Goal: Information Seeking & Learning: Learn about a topic

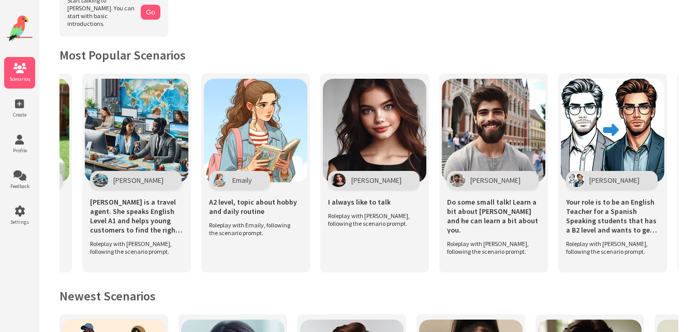
scroll to position [0, 1172]
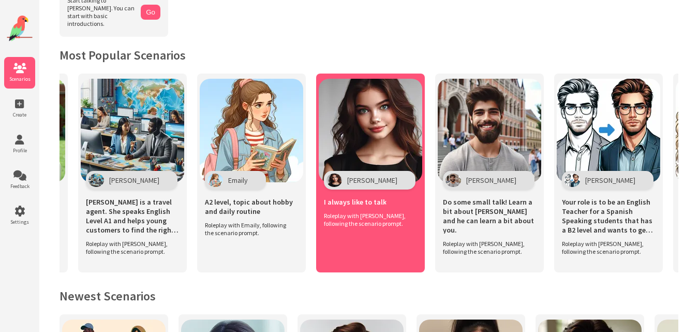
click at [344, 231] on div "Emili I always like to talk Roleplay with Emili, following the scenario prompt." at bounding box center [370, 172] width 109 height 199
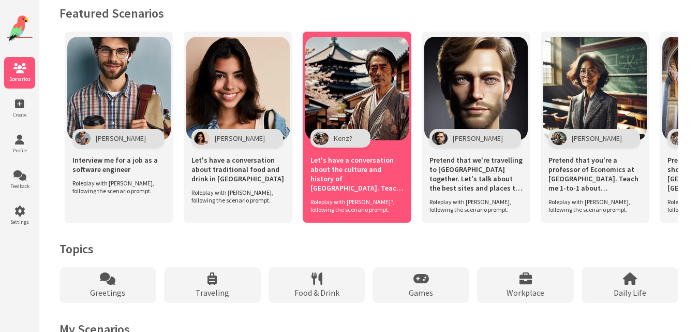
scroll to position [0, 114]
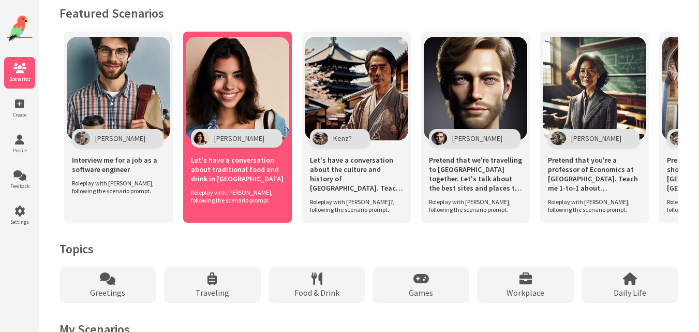
click at [198, 79] on img at bounding box center [238, 89] width 104 height 104
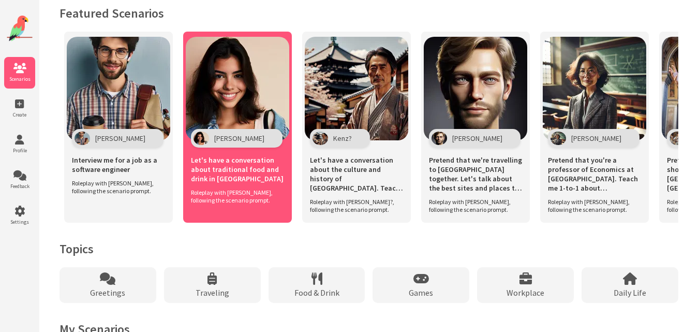
click at [238, 105] on img at bounding box center [238, 89] width 104 height 104
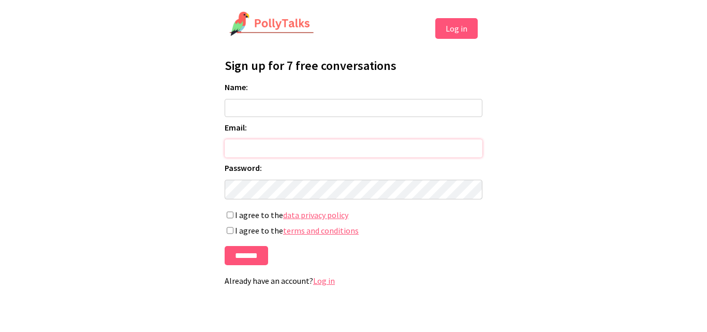
type input "**********"
type input "**"
click at [230, 249] on input "*******" at bounding box center [246, 255] width 43 height 19
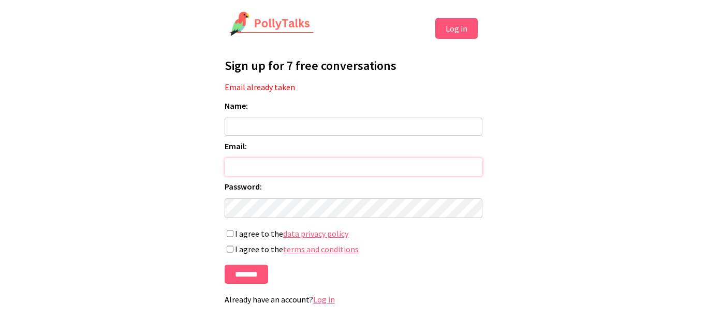
type input "**********"
click at [450, 28] on button "Log in" at bounding box center [456, 28] width 42 height 21
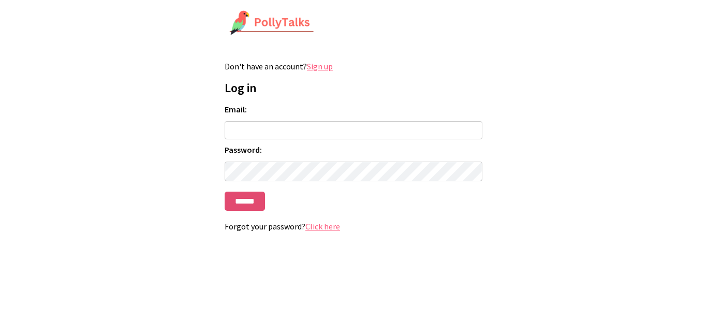
type input "**********"
click at [253, 207] on input "******" at bounding box center [245, 200] width 40 height 19
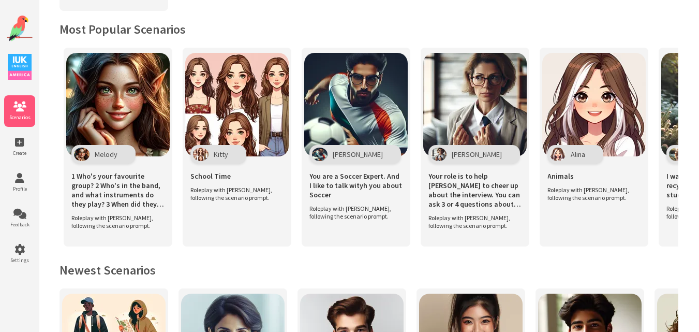
scroll to position [0, 3805]
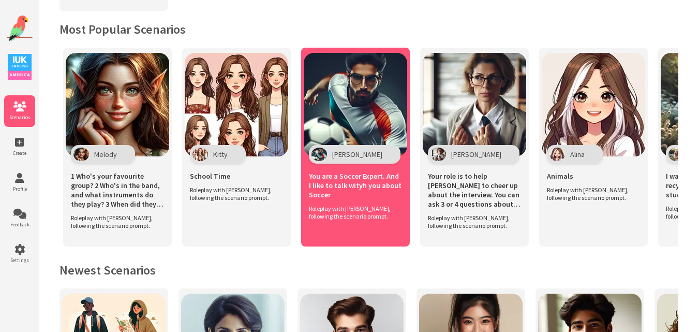
click at [368, 164] on div "You are a Soccer Expert. And I like to talk wityh you about Soccer" at bounding box center [355, 184] width 93 height 41
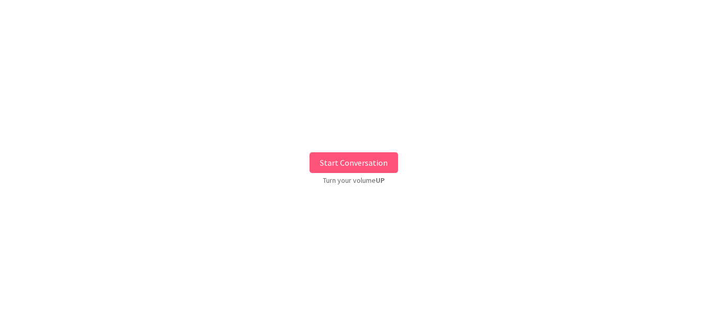
click at [368, 161] on button "Start Conversation" at bounding box center [353, 162] width 88 height 21
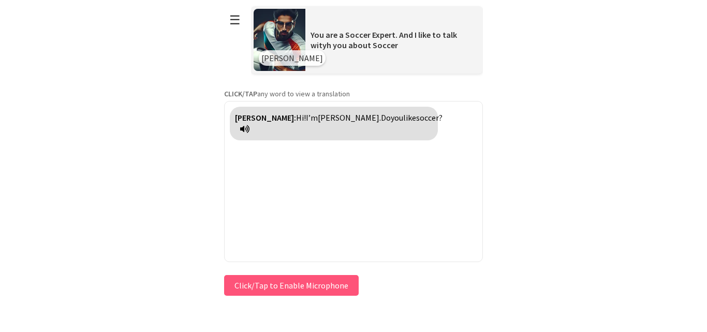
click at [295, 280] on button "Click/Tap to Enable Microphone" at bounding box center [291, 285] width 135 height 21
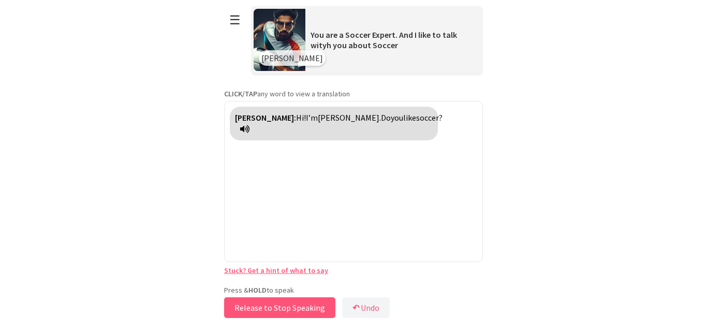
click at [292, 301] on button "Release to Stop Speaking" at bounding box center [279, 307] width 111 height 21
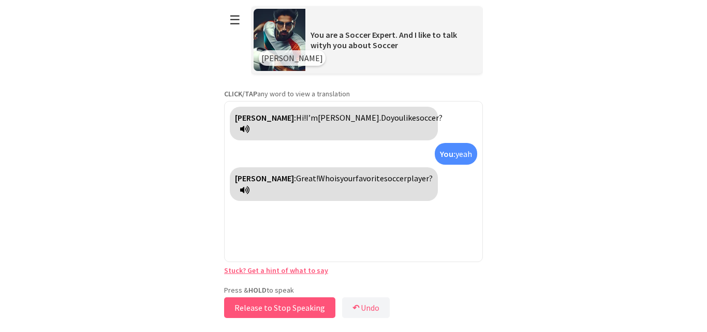
click at [292, 300] on button "Release to Stop Speaking" at bounding box center [279, 307] width 111 height 21
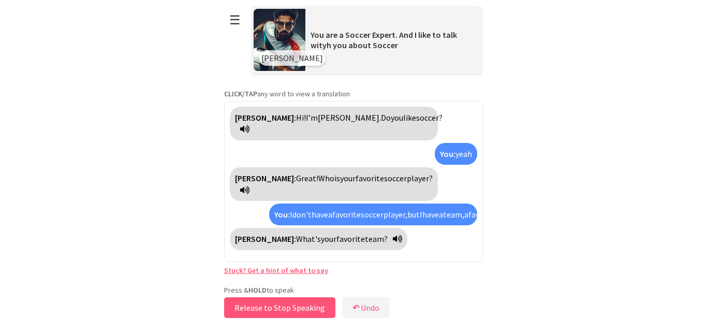
click at [292, 300] on button "Release to Stop Speaking" at bounding box center [279, 307] width 111 height 21
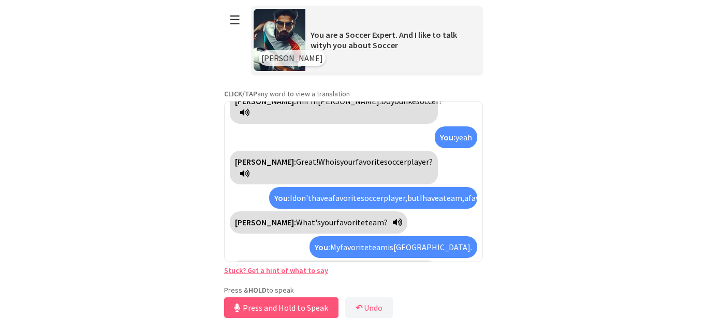
scroll to position [28, 0]
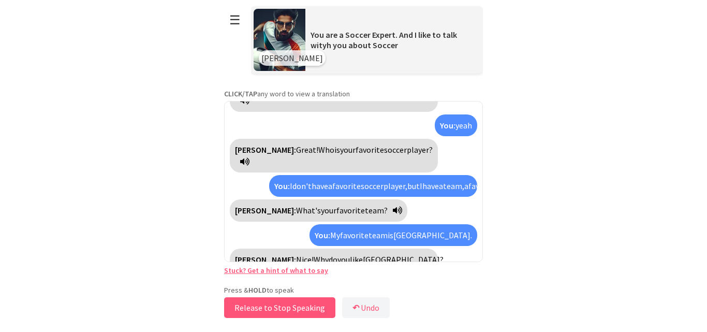
click at [292, 300] on button "Release to Stop Speaking" at bounding box center [279, 307] width 111 height 21
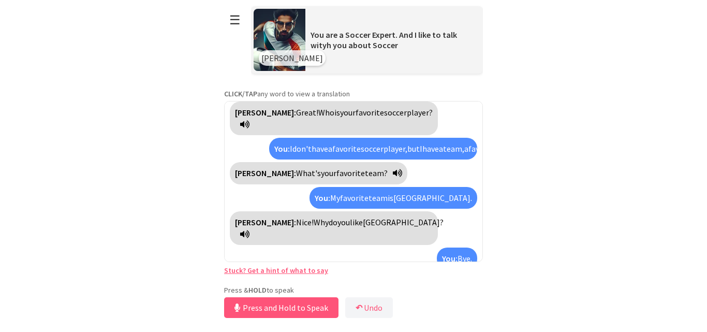
scroll to position [78, 0]
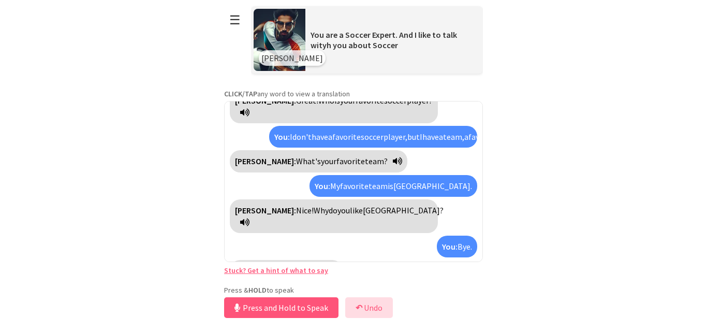
click at [393, 309] on button "↶ Undo" at bounding box center [369, 307] width 48 height 21
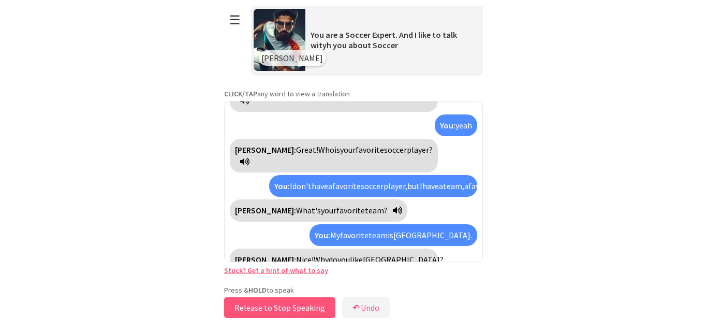
click at [268, 307] on button "Release to Stop Speaking" at bounding box center [279, 307] width 111 height 21
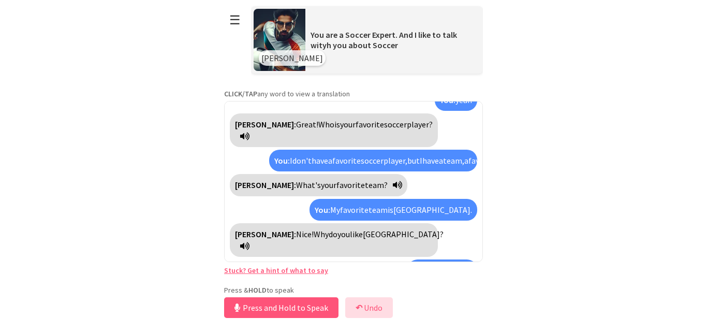
click at [367, 297] on button "↶ Undo" at bounding box center [369, 307] width 48 height 21
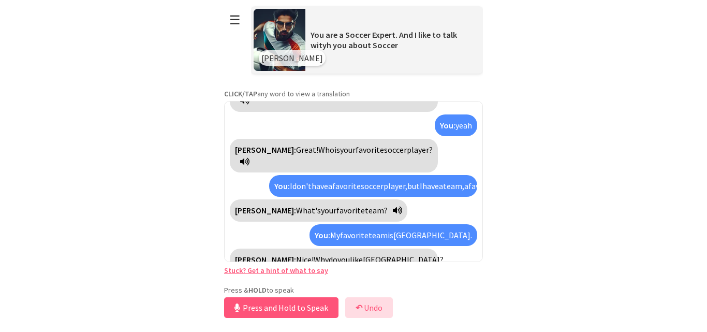
click at [367, 297] on button "↶ Undo" at bounding box center [369, 307] width 48 height 21
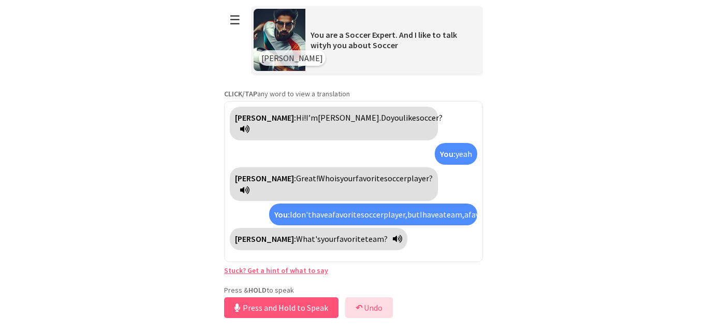
scroll to position [0, 0]
click at [295, 303] on button "Release to Stop Speaking" at bounding box center [279, 307] width 111 height 21
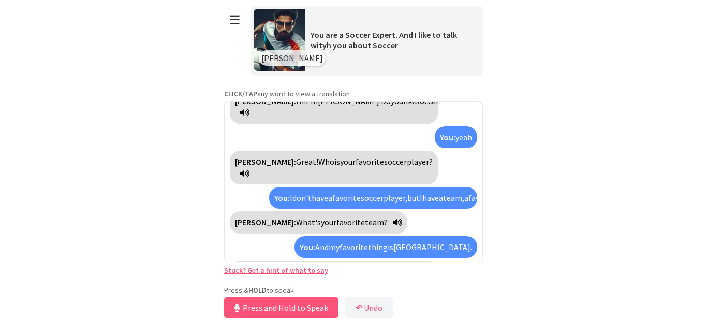
scroll to position [40, 0]
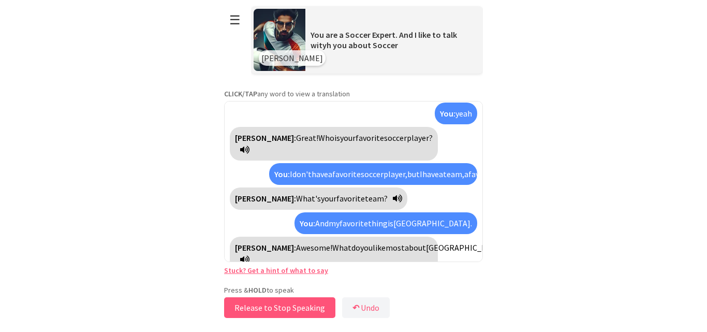
click at [295, 303] on button "Release to Stop Speaking" at bounding box center [279, 307] width 111 height 21
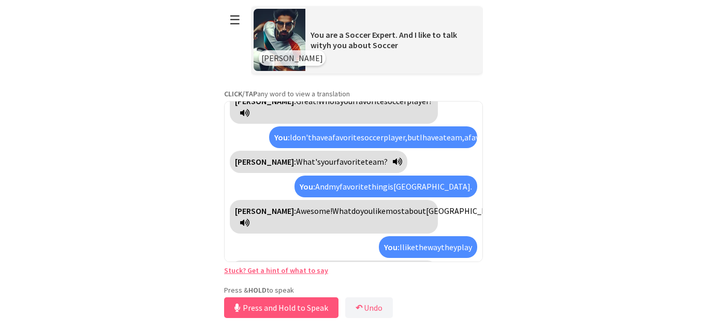
scroll to position [101, 0]
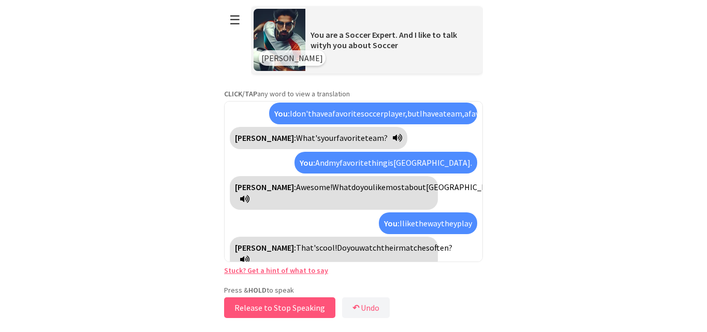
click at [295, 303] on button "Release to Stop Speaking" at bounding box center [279, 307] width 111 height 21
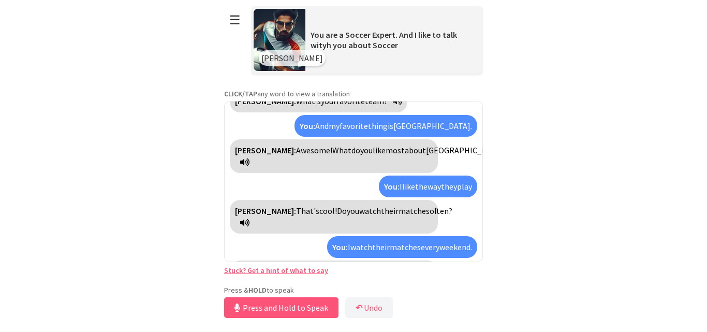
scroll to position [161, 0]
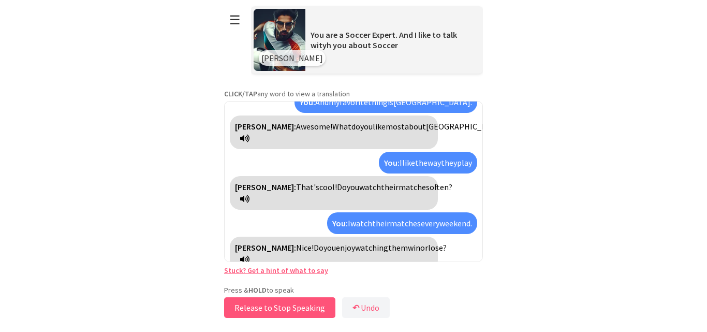
click at [295, 303] on button "Release to Stop Speaking" at bounding box center [279, 307] width 111 height 21
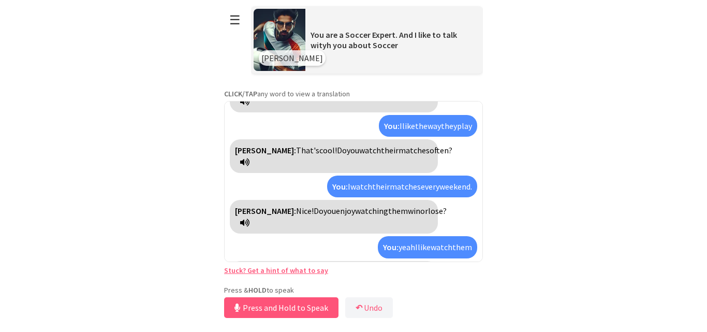
scroll to position [233, 0]
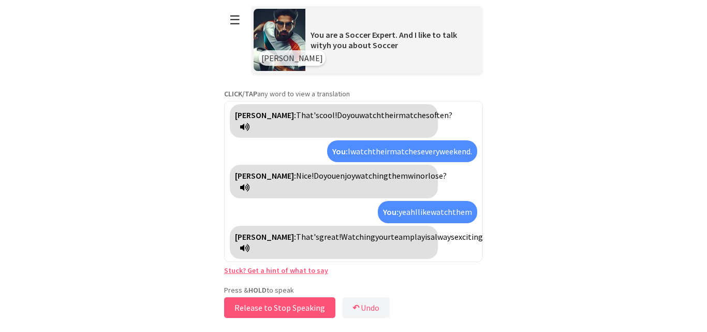
click at [295, 303] on button "Release to Stop Speaking" at bounding box center [279, 307] width 111 height 21
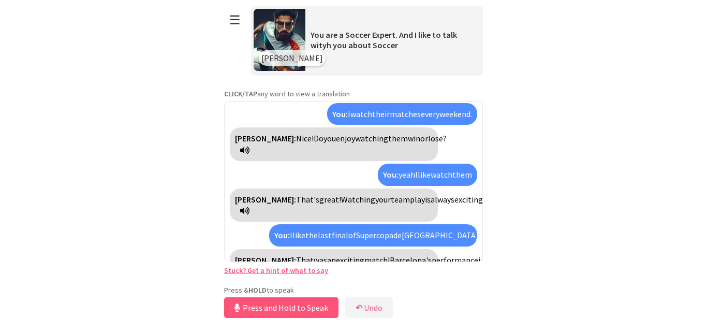
scroll to position [306, 0]
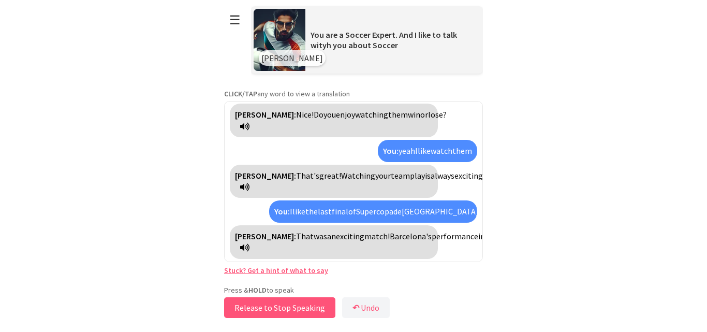
click at [295, 303] on button "Release to Stop Speaking" at bounding box center [279, 307] width 111 height 21
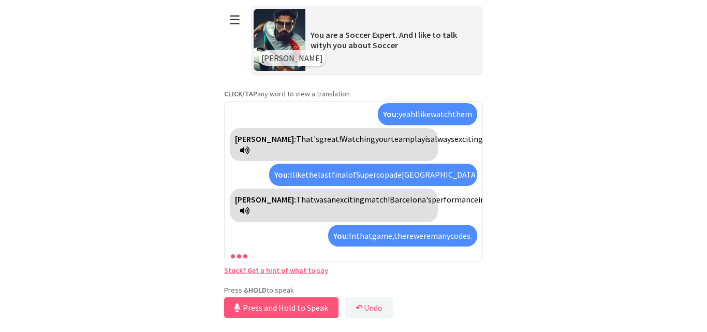
scroll to position [390, 0]
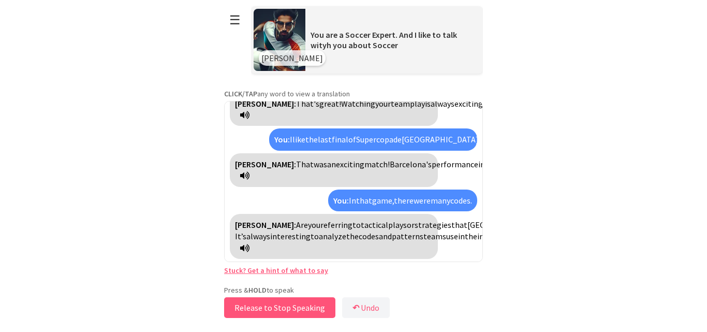
click at [295, 303] on button "Release to Stop Speaking" at bounding box center [279, 307] width 111 height 21
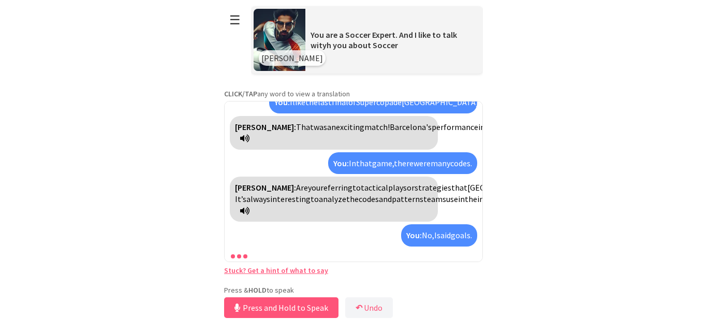
scroll to position [462, 0]
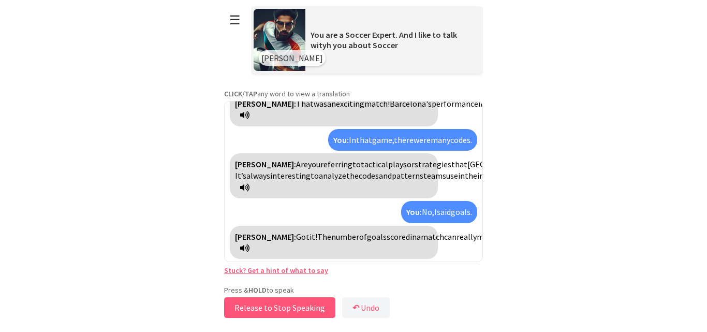
click at [295, 303] on button "Release to Stop Speaking" at bounding box center [279, 307] width 111 height 21
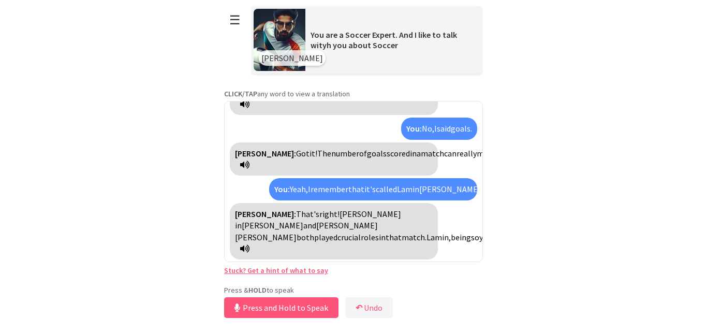
scroll to position [557, 0]
click at [295, 303] on button "Release to Stop Speaking" at bounding box center [279, 307] width 111 height 21
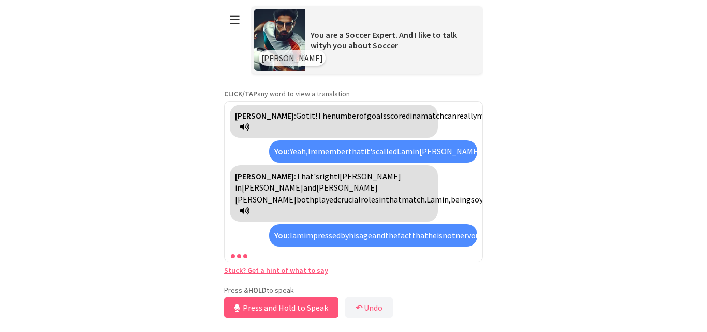
scroll to position [676, 0]
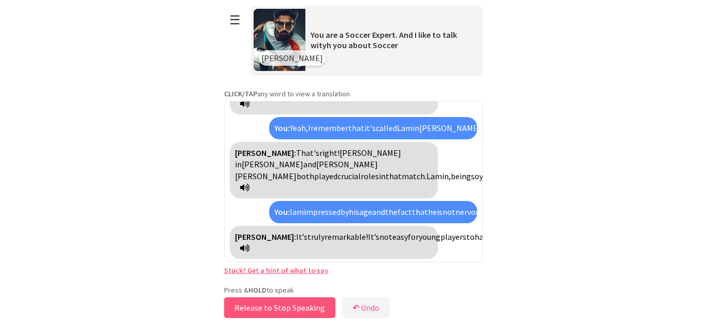
click at [295, 303] on button "Release to Stop Speaking" at bounding box center [279, 307] width 111 height 21
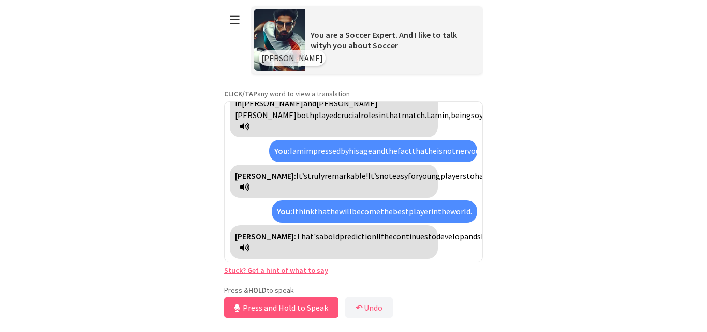
scroll to position [794, 0]
click at [295, 303] on button "Release to Stop Speaking" at bounding box center [279, 307] width 111 height 21
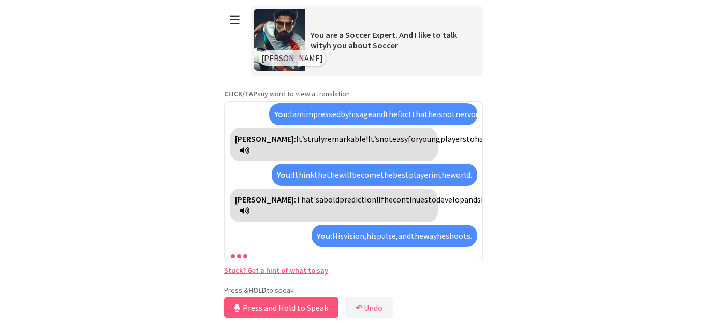
scroll to position [936, 0]
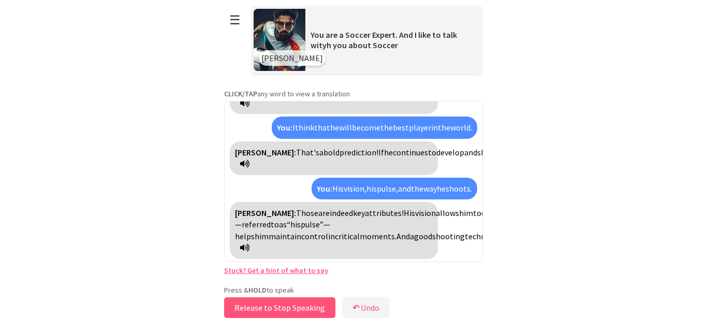
click at [295, 303] on button "Release to Stop Speaking" at bounding box center [279, 307] width 111 height 21
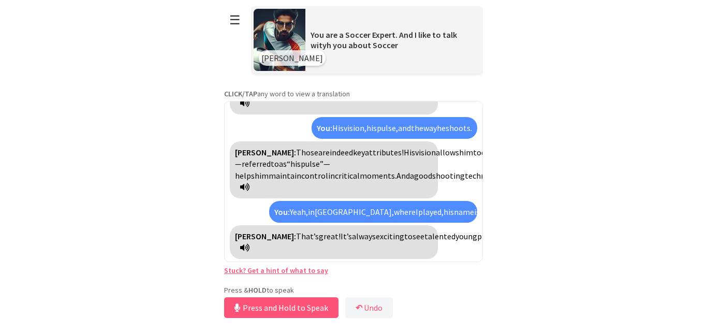
scroll to position [1031, 0]
click at [295, 303] on button "Release to Stop Speaking" at bounding box center [279, 307] width 111 height 21
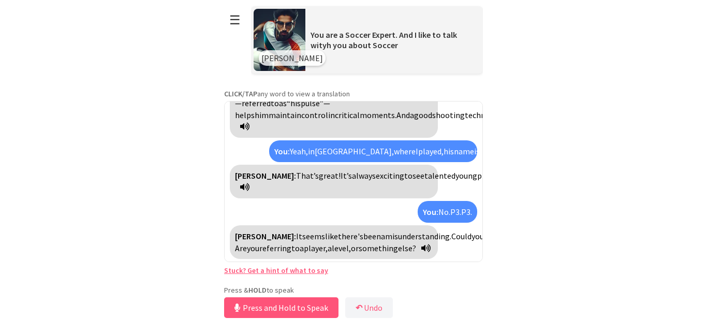
scroll to position [1104, 0]
click at [291, 305] on button "Release to Stop Speaking" at bounding box center [279, 307] width 111 height 21
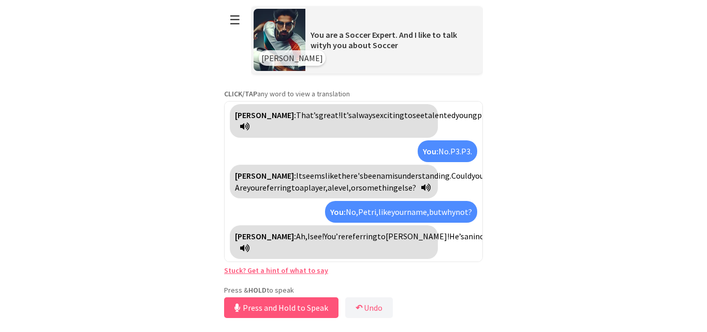
scroll to position [1222, 0]
click at [291, 305] on button "Release to Stop Speaking" at bounding box center [279, 307] width 111 height 21
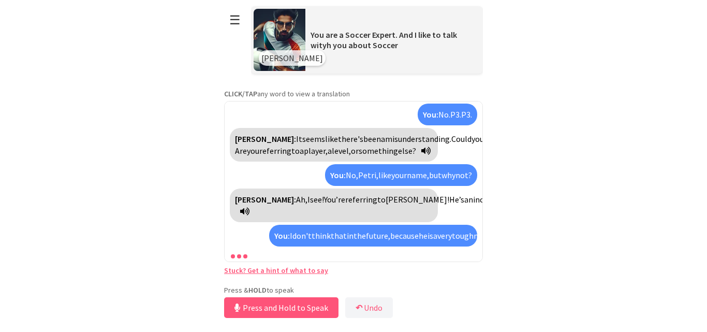
scroll to position [1376, 0]
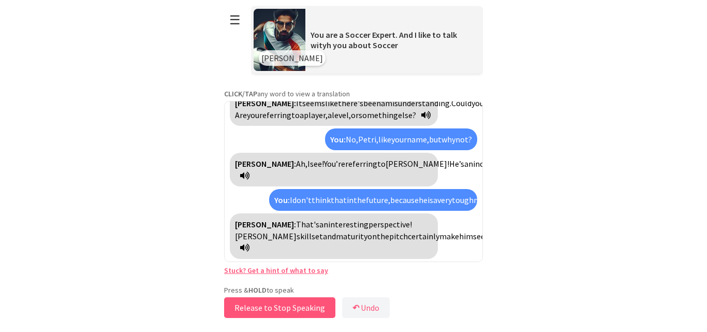
click at [291, 305] on button "Release to Stop Speaking" at bounding box center [279, 307] width 111 height 21
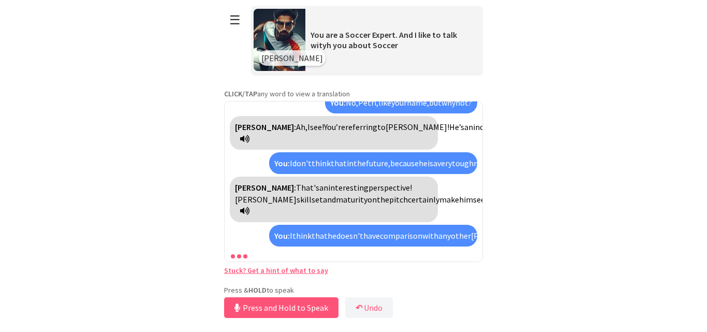
scroll to position [1494, 0]
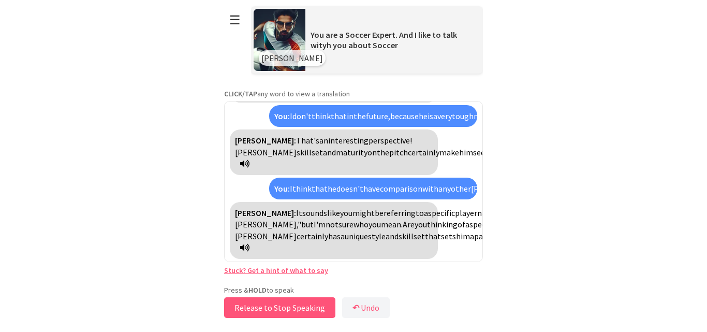
click at [291, 305] on button "Release to Stop Speaking" at bounding box center [279, 307] width 111 height 21
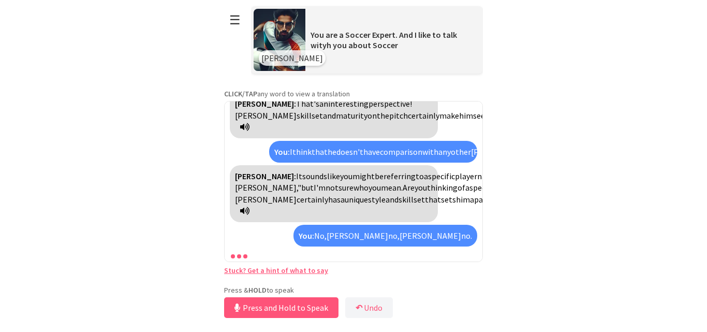
scroll to position [1567, 0]
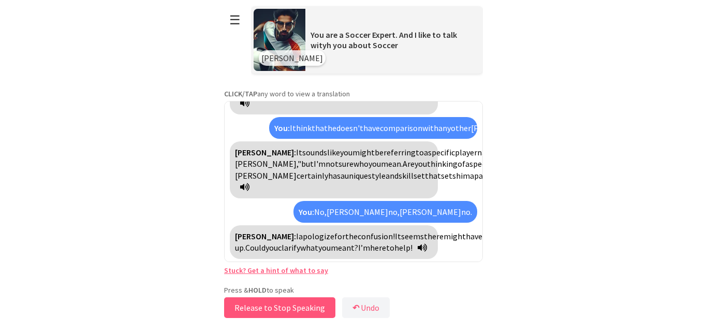
click at [291, 305] on button "Release to Stop Speaking" at bounding box center [279, 307] width 111 height 21
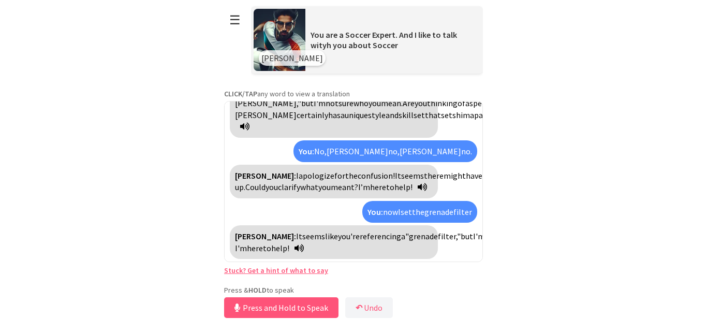
scroll to position [1650, 0]
click at [266, 304] on button "Release to Stop Speaking" at bounding box center [279, 307] width 111 height 21
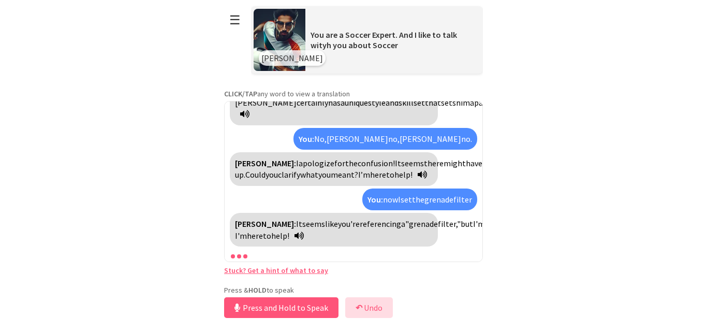
click at [391, 297] on button "↶ Undo" at bounding box center [369, 307] width 48 height 21
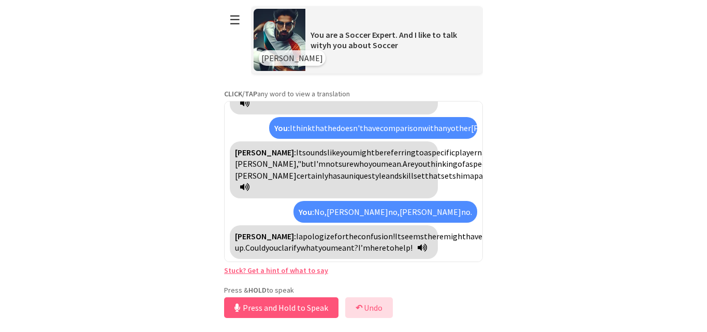
click at [391, 297] on button "↶ Undo" at bounding box center [369, 307] width 48 height 21
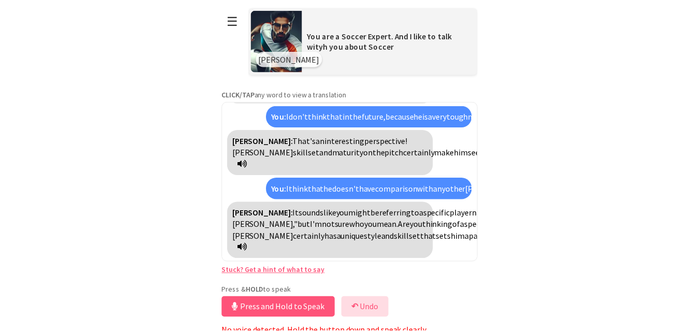
scroll to position [1494, 0]
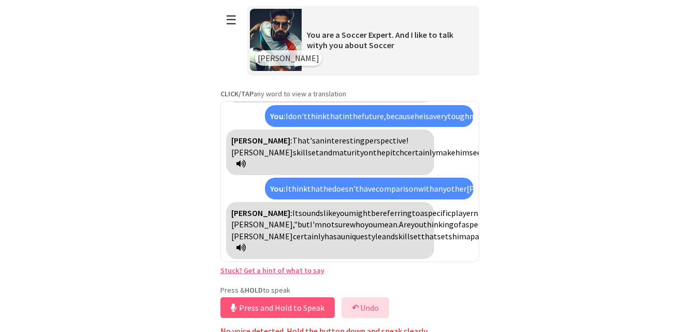
click at [391, 297] on div "Press & HOLD to speak Press and Hold to Speak ↶ Undo Save No voice detected. Ho…" at bounding box center [349, 310] width 259 height 51
click at [377, 309] on button "↶ Undo" at bounding box center [366, 307] width 48 height 21
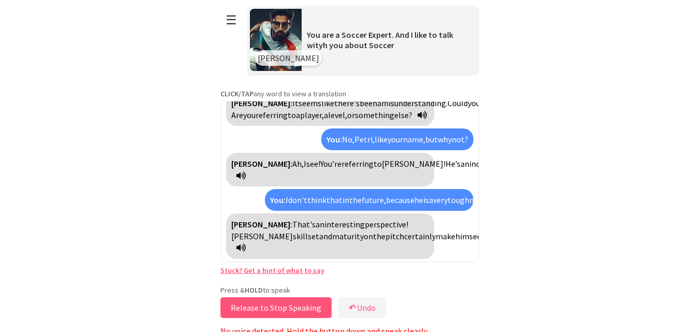
click at [279, 305] on button "Release to Stop Speaking" at bounding box center [275, 307] width 111 height 21
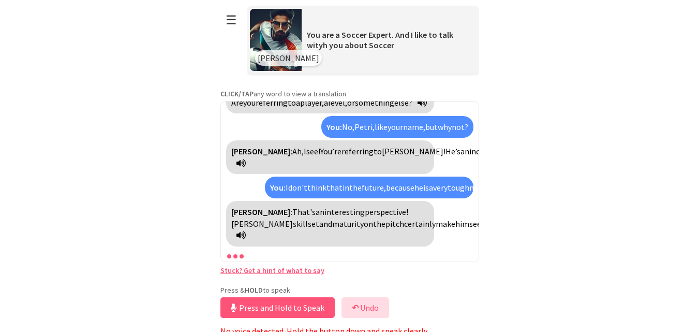
click at [389, 300] on button "↶ Undo" at bounding box center [366, 307] width 48 height 21
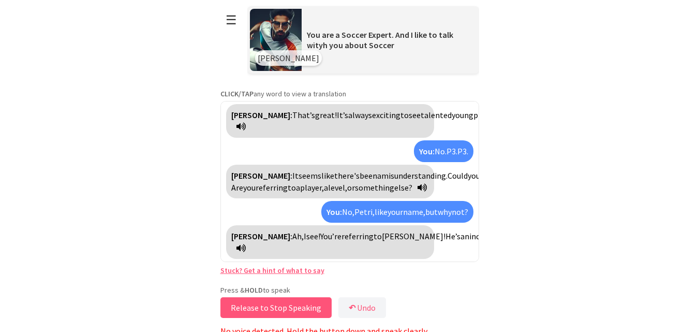
click at [290, 305] on button "Release to Stop Speaking" at bounding box center [275, 307] width 111 height 21
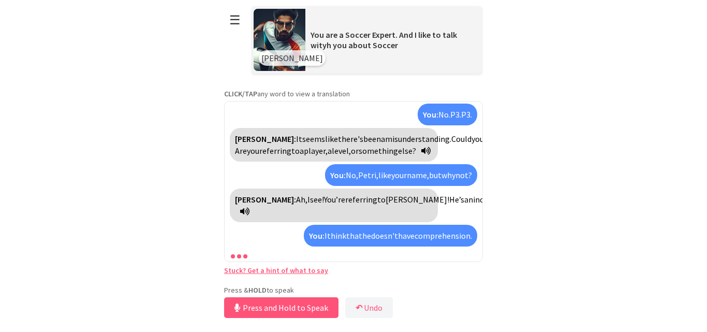
scroll to position [1341, 0]
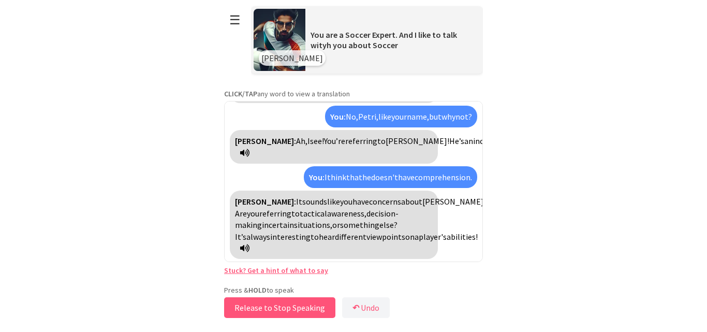
click at [290, 305] on button "Release to Stop Speaking" at bounding box center [279, 307] width 111 height 21
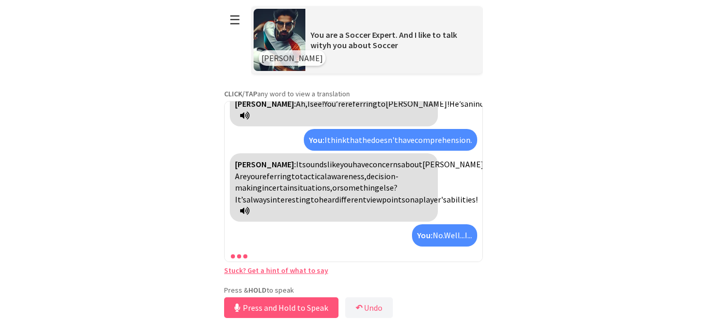
scroll to position [1378, 0]
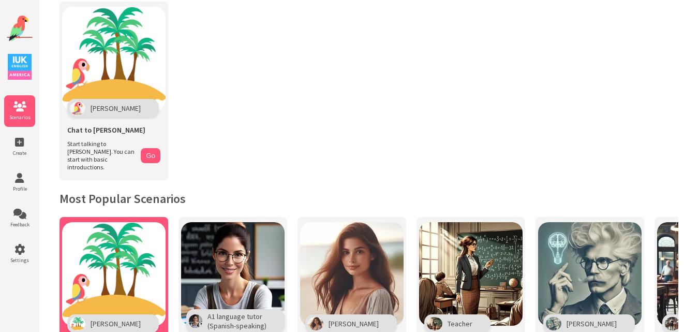
scroll to position [38, 0]
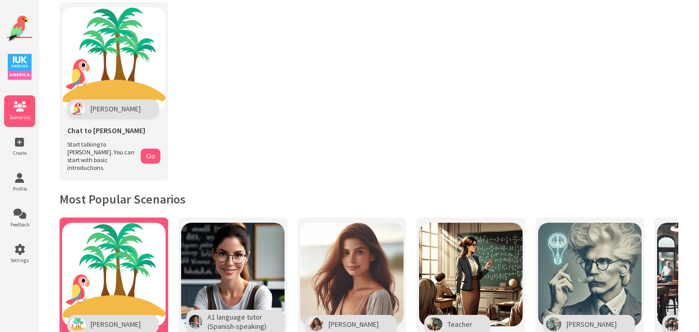
click at [125, 155] on span "Start talking to [PERSON_NAME]. You can start with basic introductions." at bounding box center [101, 155] width 68 height 31
